Goal: Use online tool/utility: Utilize a website feature to perform a specific function

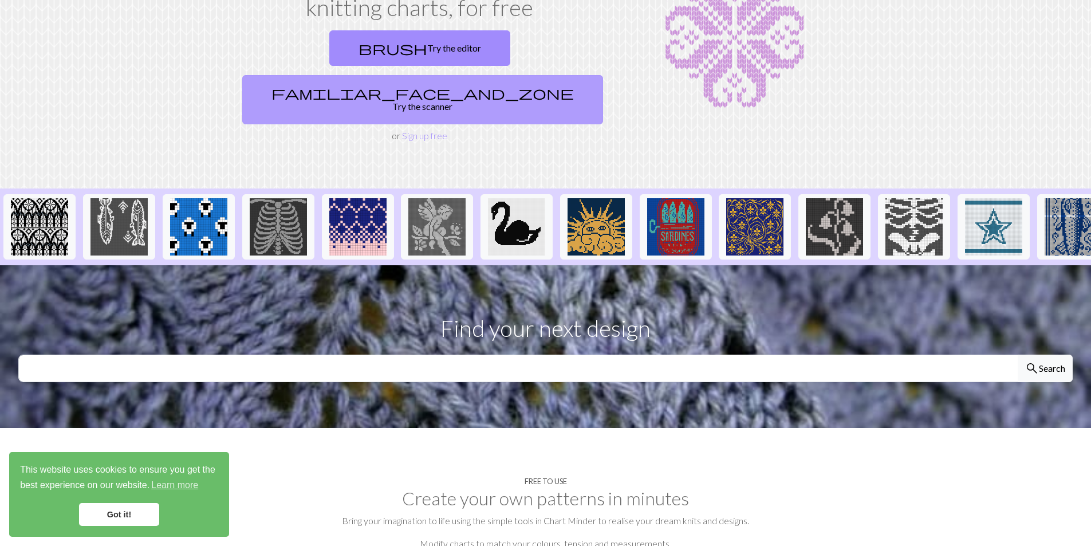
scroll to position [115, 0]
click at [503, 74] on link "familiar_face_and_zone Try the scanner" at bounding box center [422, 98] width 361 height 49
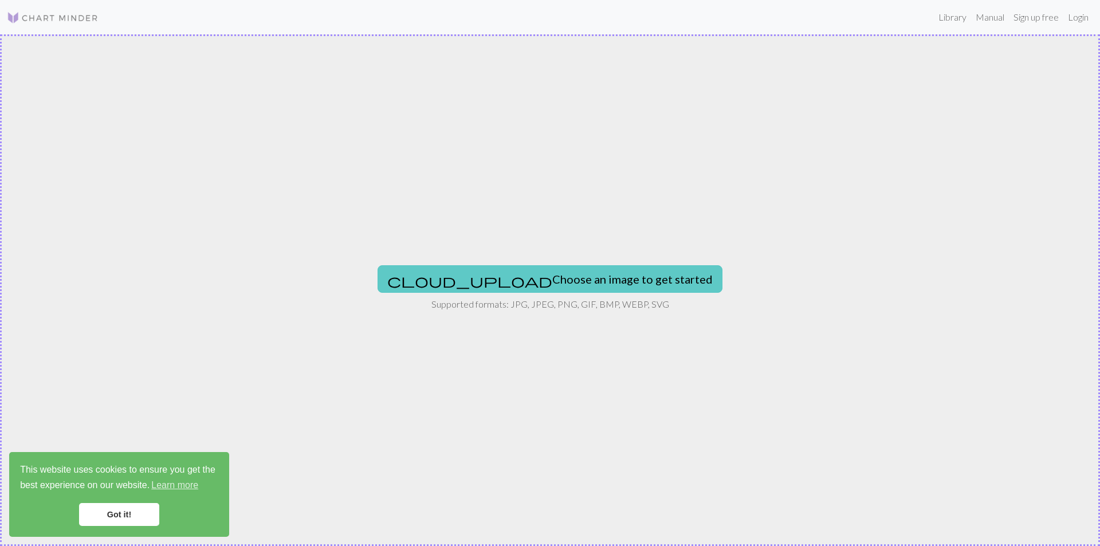
click at [557, 273] on button "cloud_upload Choose an image to get started" at bounding box center [549, 278] width 345 height 27
click at [512, 273] on button "cloud_upload Choose an image to get started" at bounding box center [549, 278] width 345 height 27
click at [532, 274] on button "cloud_upload Choose an image to get started" at bounding box center [549, 278] width 345 height 27
click at [563, 274] on button "cloud_upload Choose an image to get started" at bounding box center [549, 278] width 345 height 27
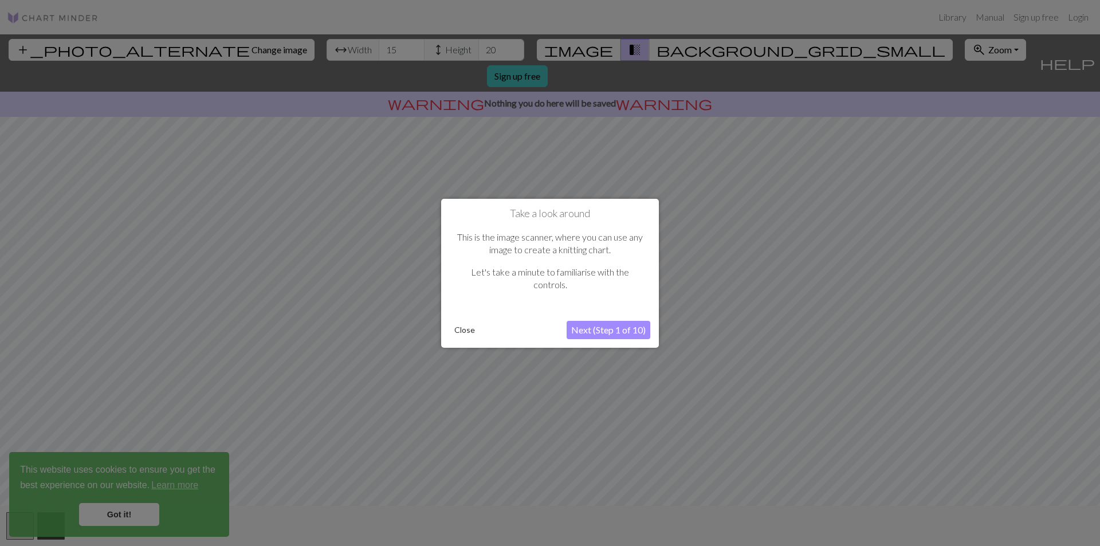
click at [576, 330] on button "Next (Step 1 of 10)" at bounding box center [609, 330] width 84 height 18
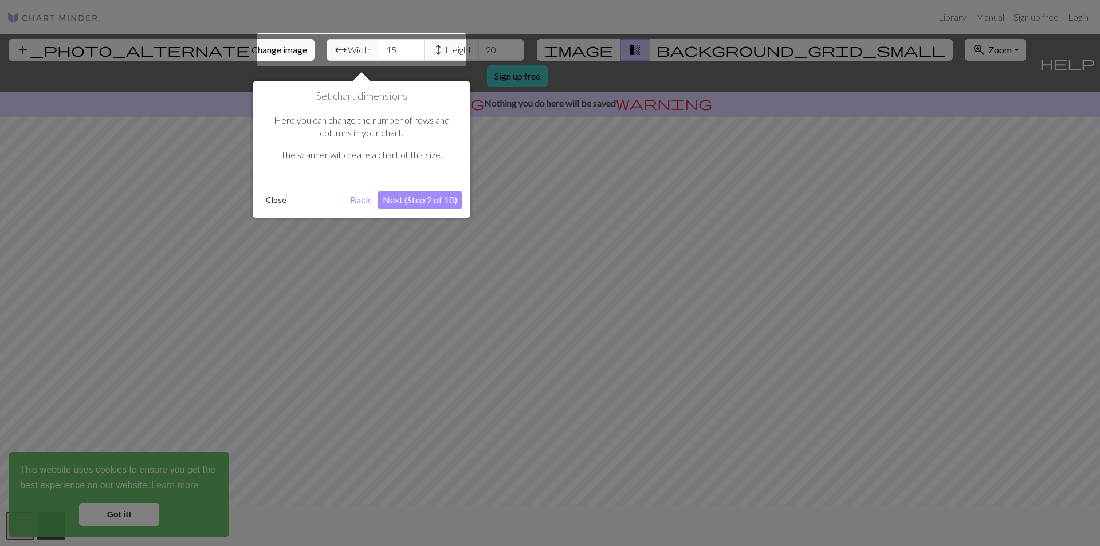
click at [410, 202] on button "Next (Step 2 of 10)" at bounding box center [420, 200] width 84 height 18
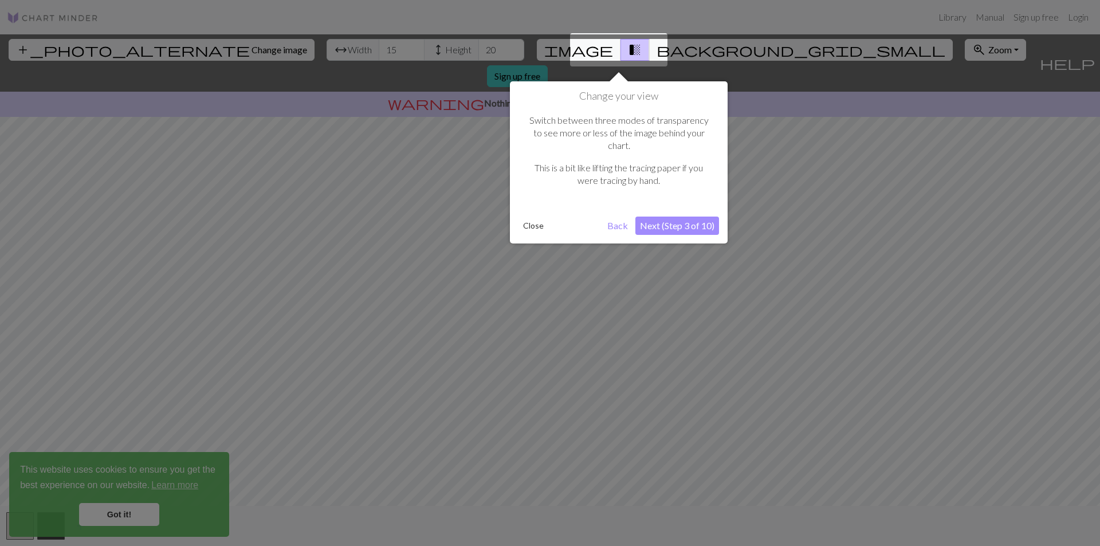
click at [659, 217] on button "Next (Step 3 of 10)" at bounding box center [677, 226] width 84 height 18
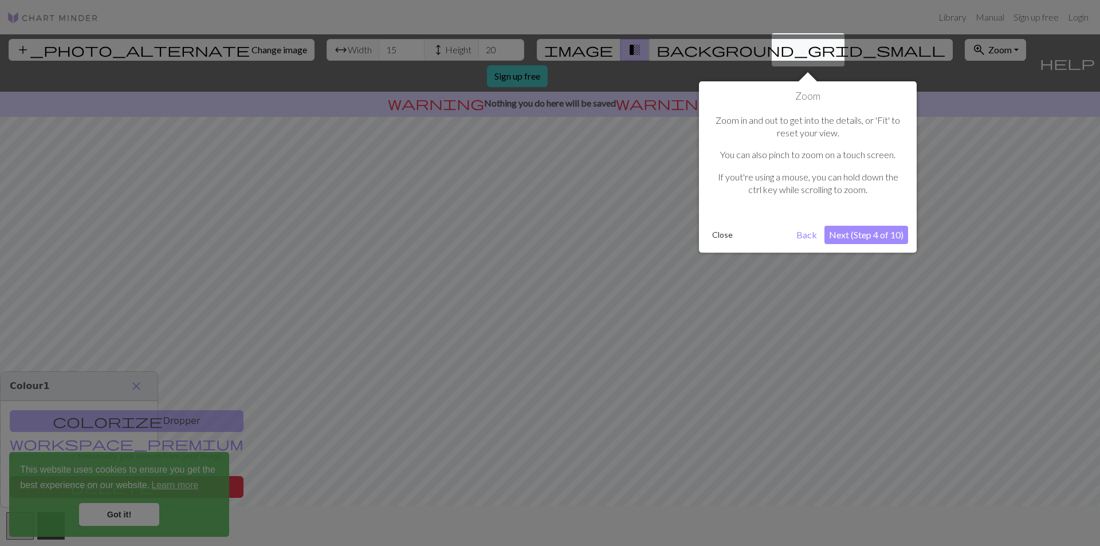
click at [869, 231] on button "Next (Step 4 of 10)" at bounding box center [866, 235] width 84 height 18
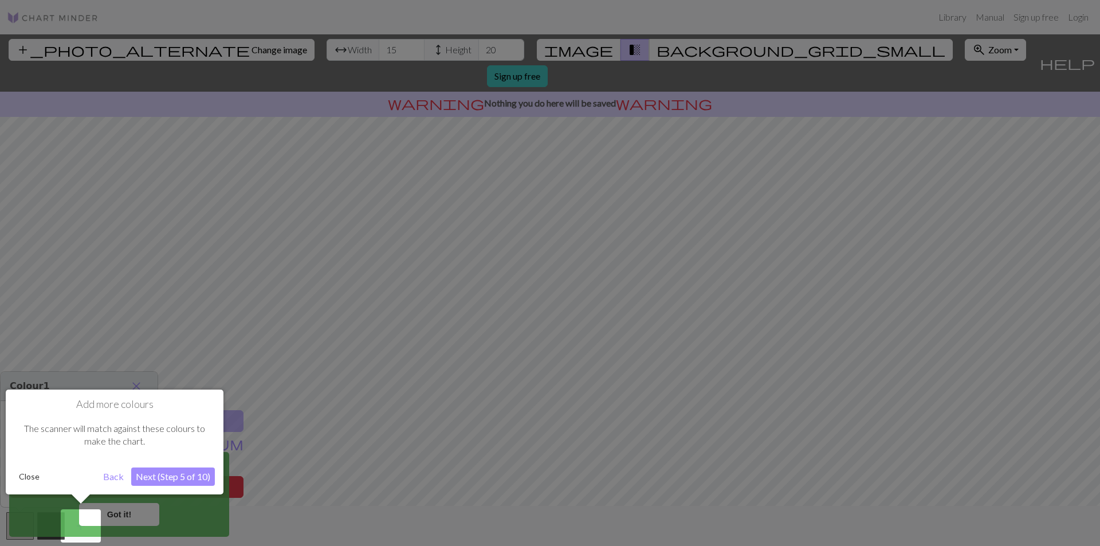
click at [178, 481] on button "Next (Step 5 of 10)" at bounding box center [173, 476] width 84 height 18
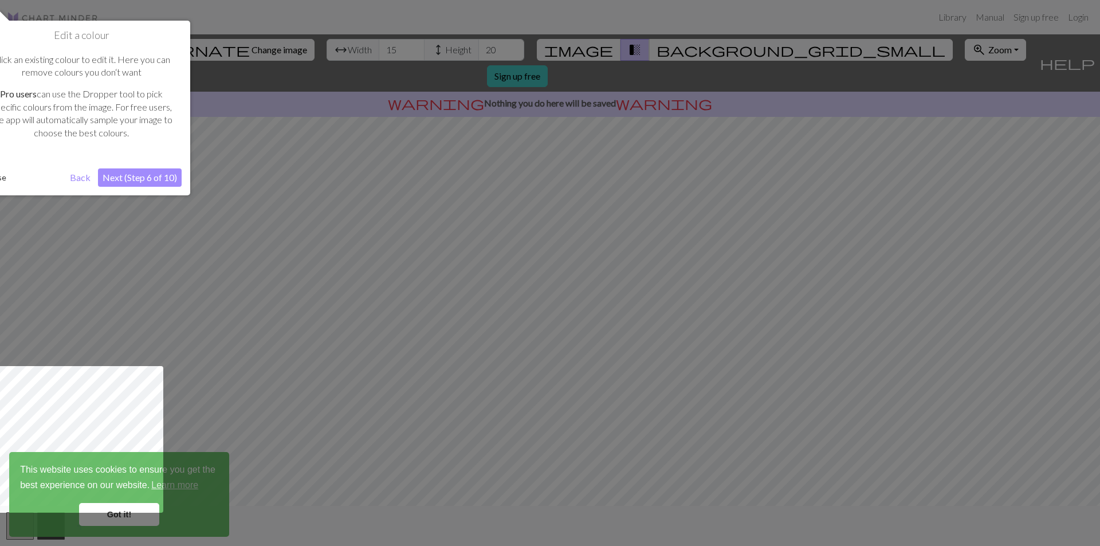
click at [144, 174] on button "Next (Step 6 of 10)" at bounding box center [140, 177] width 84 height 18
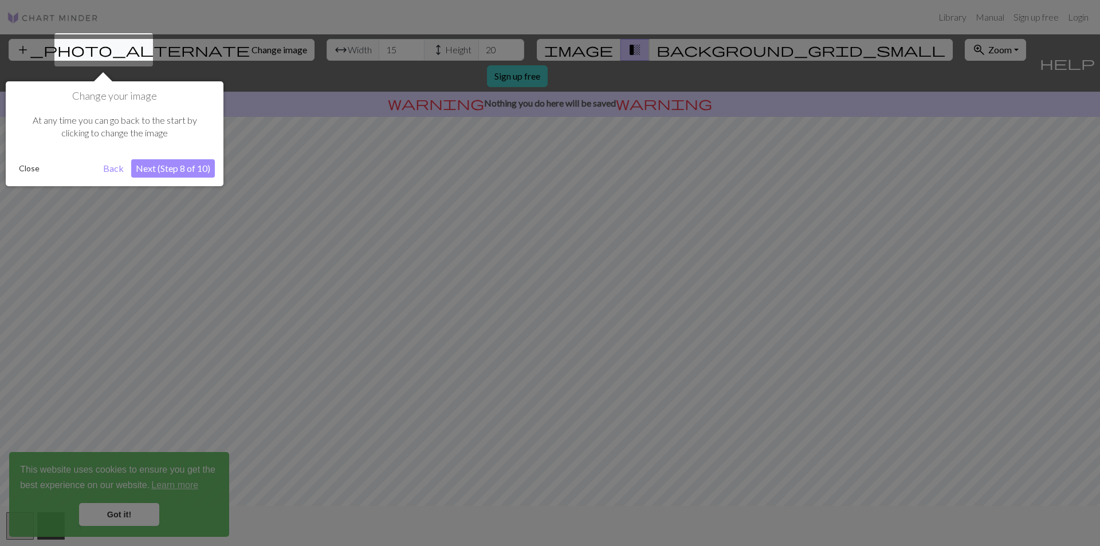
click at [168, 171] on button "Next (Step 8 of 10)" at bounding box center [173, 168] width 84 height 18
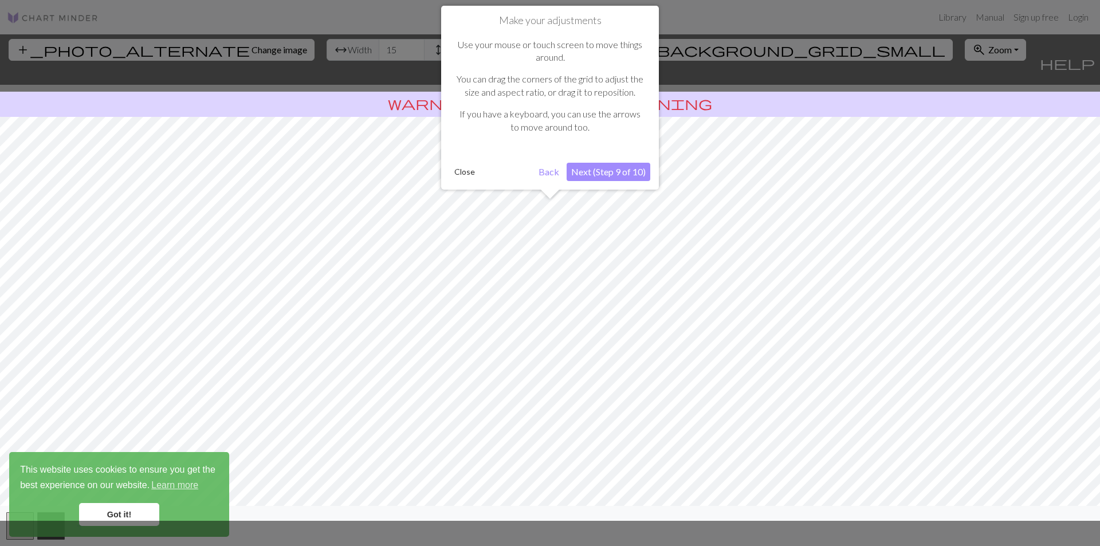
click at [598, 168] on button "Next (Step 9 of 10)" at bounding box center [609, 172] width 84 height 18
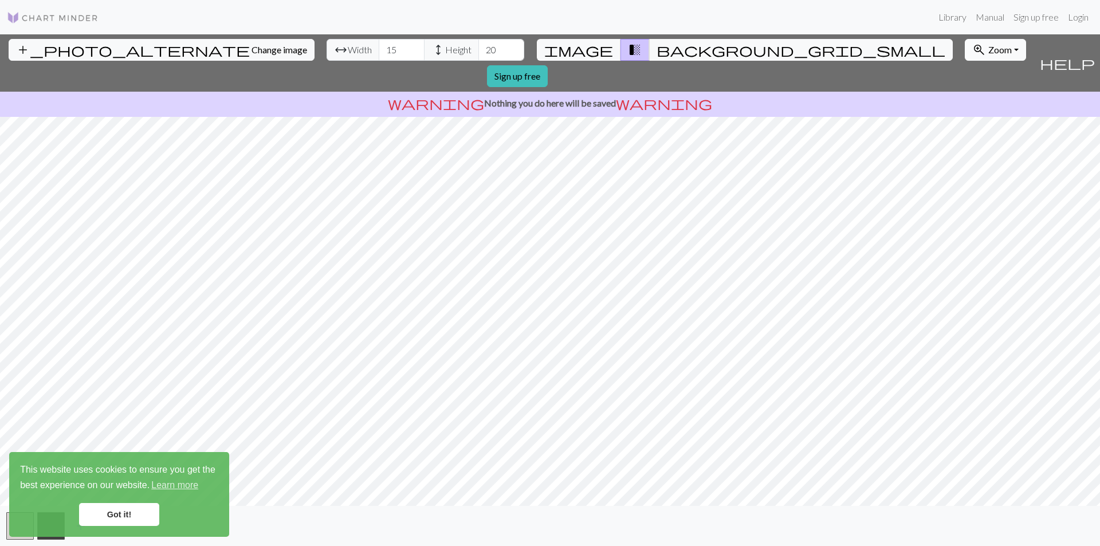
click at [988, 49] on span "Zoom" at bounding box center [999, 49] width 23 height 11
click at [965, 77] on button "Fit all" at bounding box center [1010, 75] width 91 height 18
